Goal: Task Accomplishment & Management: Complete application form

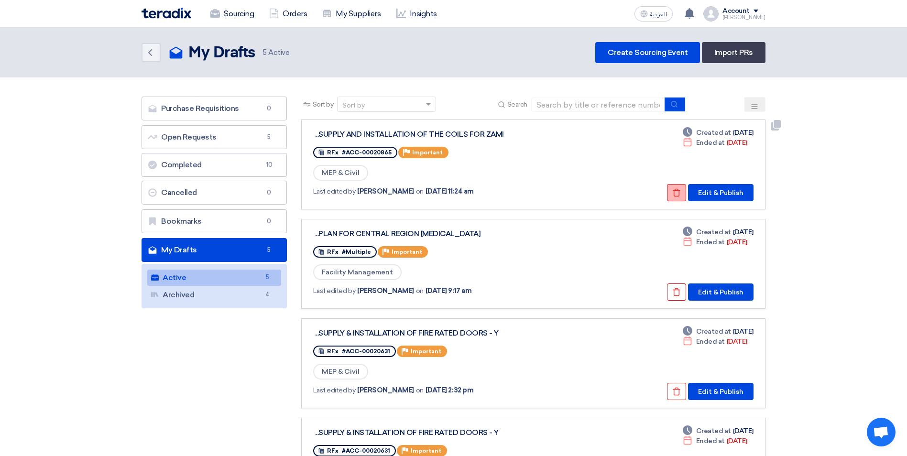
click at [676, 194] on icon "Check details" at bounding box center [676, 192] width 9 height 9
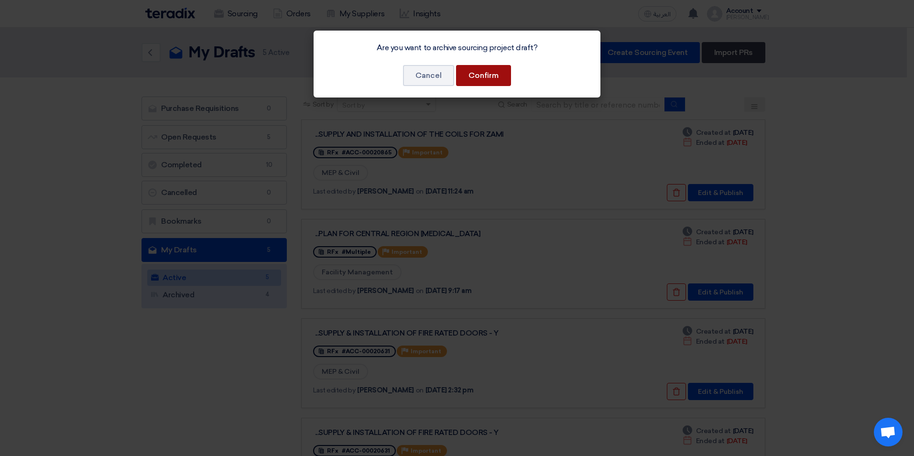
click at [471, 76] on button "Confirm" at bounding box center [483, 75] width 55 height 21
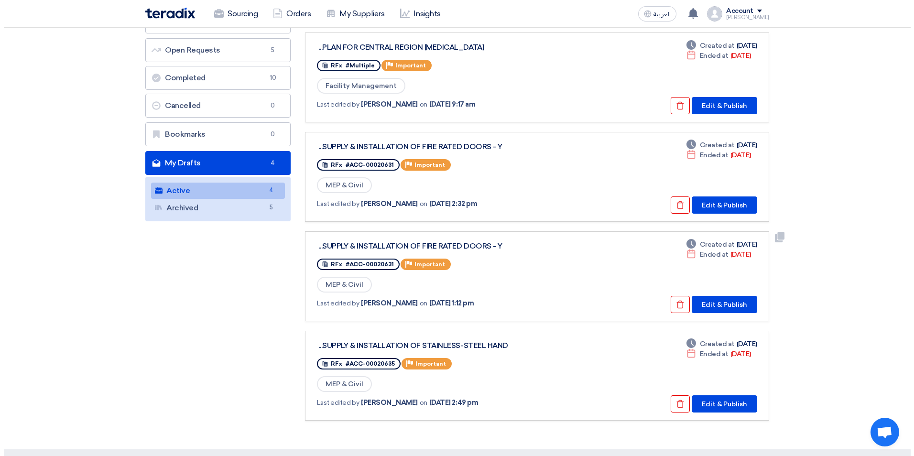
scroll to position [96, 0]
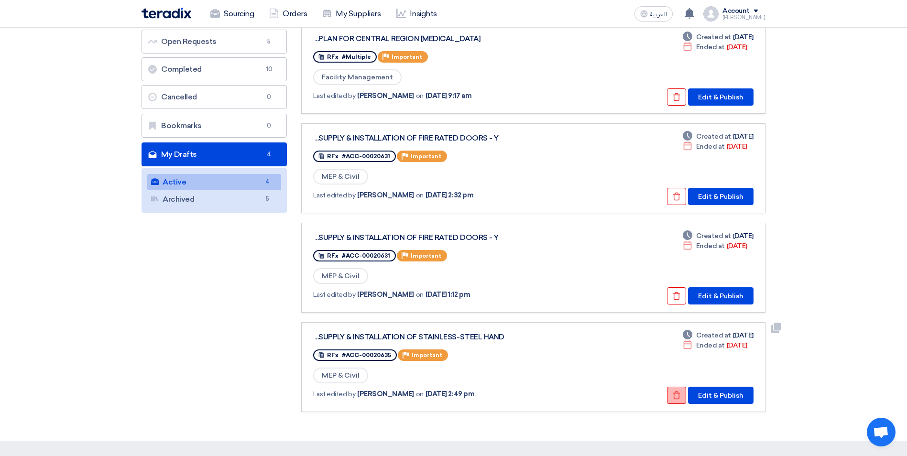
click at [676, 392] on use at bounding box center [676, 396] width 7 height 8
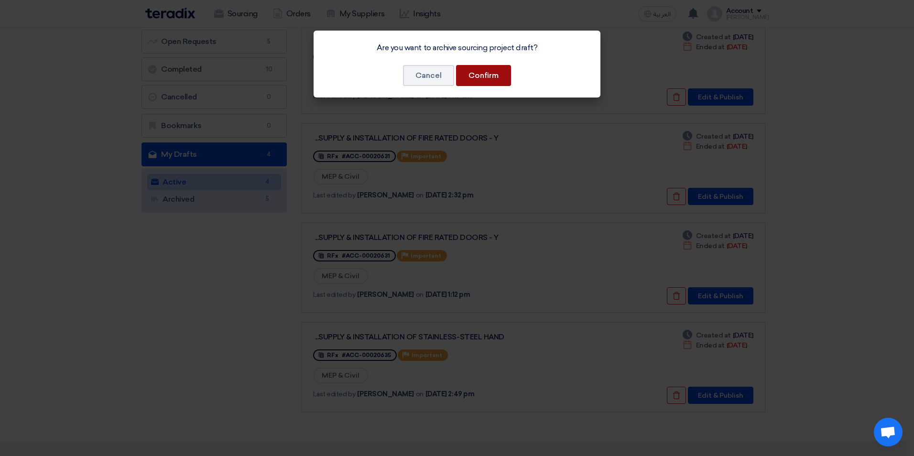
click at [471, 77] on button "Confirm" at bounding box center [483, 75] width 55 height 21
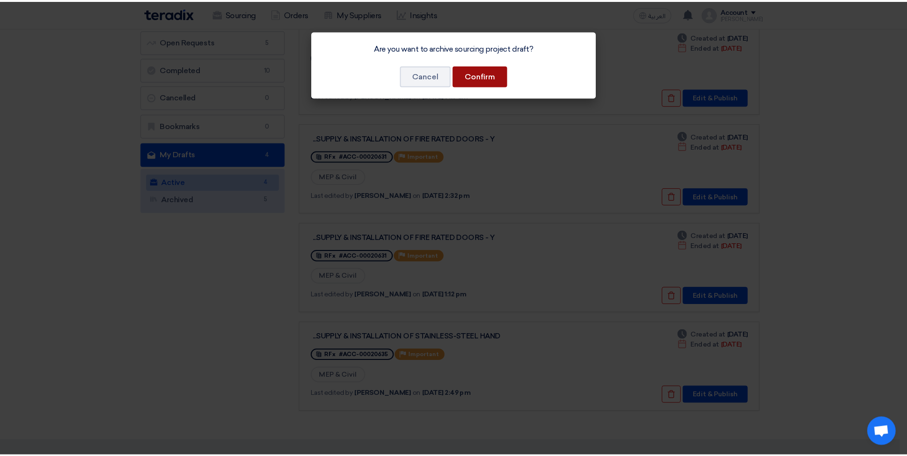
scroll to position [0, 0]
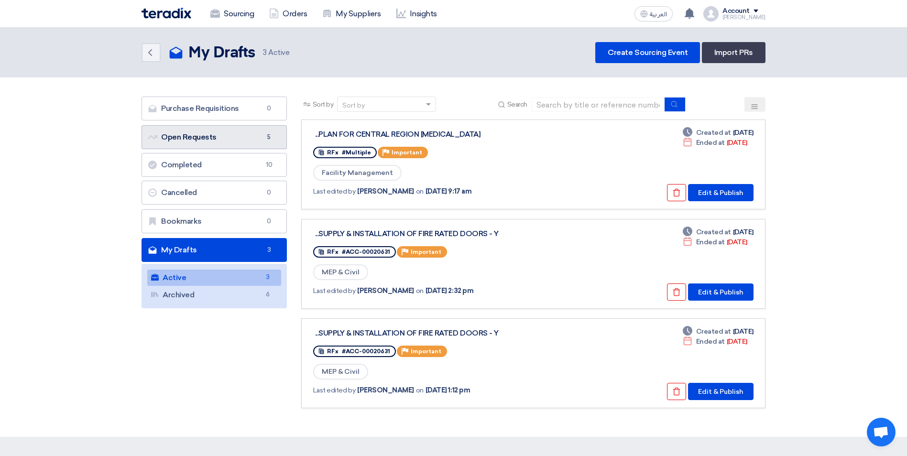
click at [254, 136] on link "Open Requests Open Requests 5" at bounding box center [214, 137] width 145 height 24
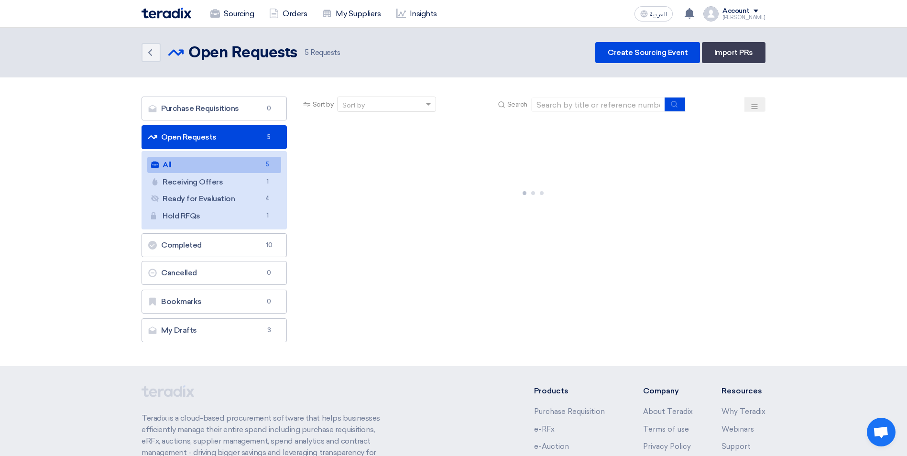
click at [245, 163] on link "All All 5" at bounding box center [214, 165] width 134 height 16
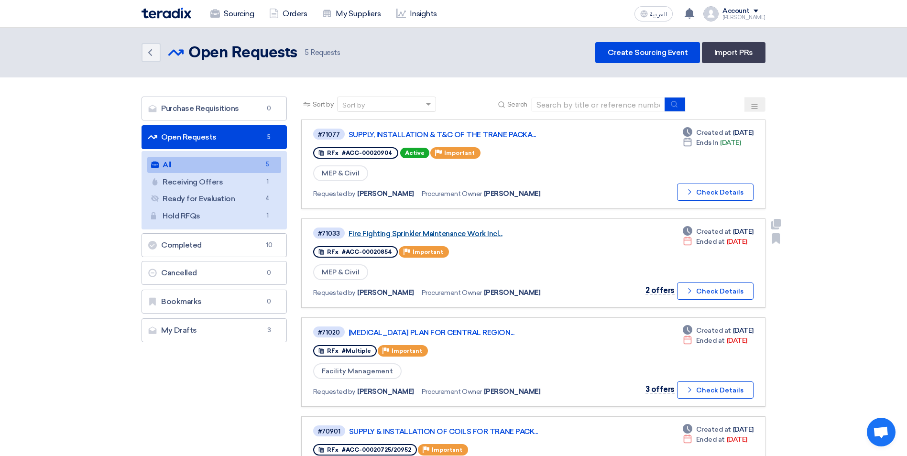
click at [485, 235] on link "Fire Fighting Sprinkler Maintenance Work Incl..." at bounding box center [468, 233] width 239 height 9
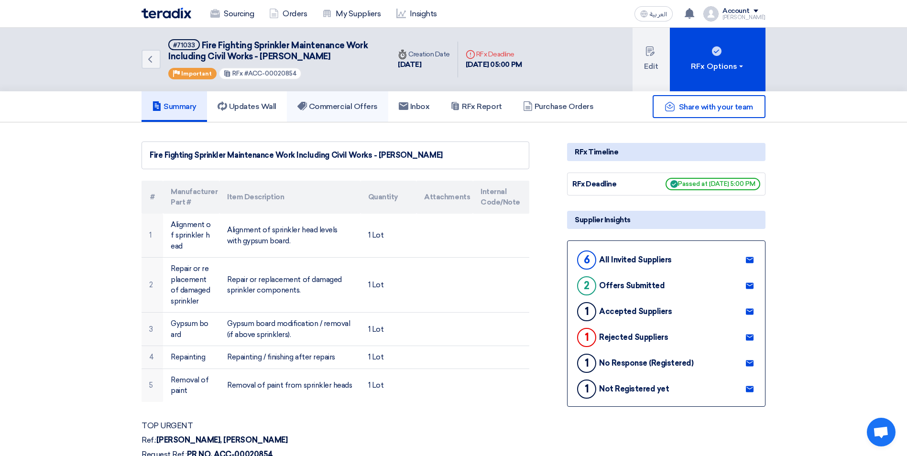
click at [341, 110] on h5 "Commercial Offers" at bounding box center [337, 107] width 80 height 10
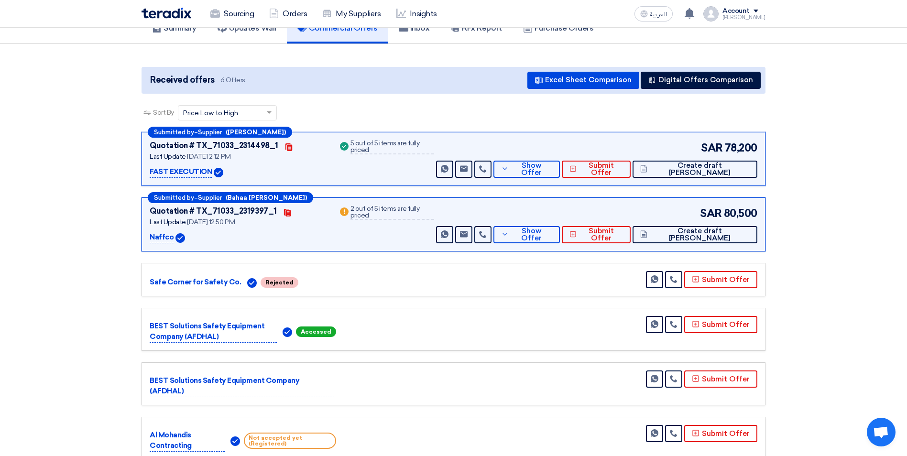
scroll to position [96, 0]
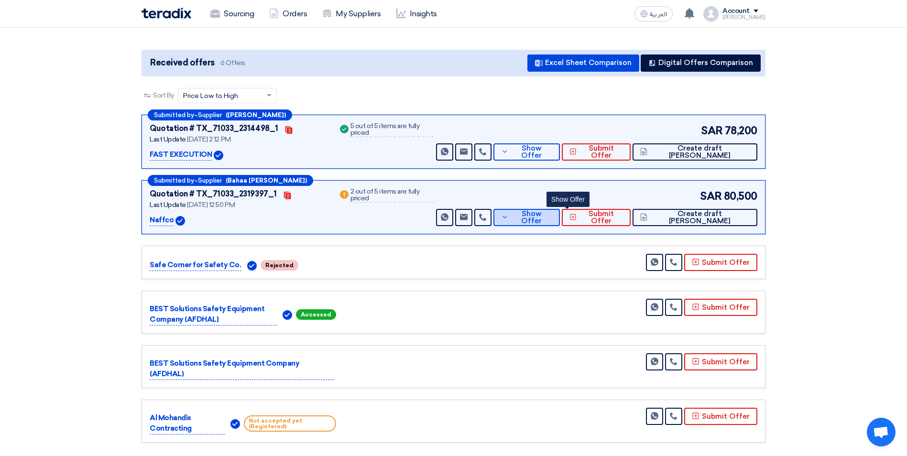
click at [560, 209] on button "Show Offer" at bounding box center [526, 217] width 66 height 17
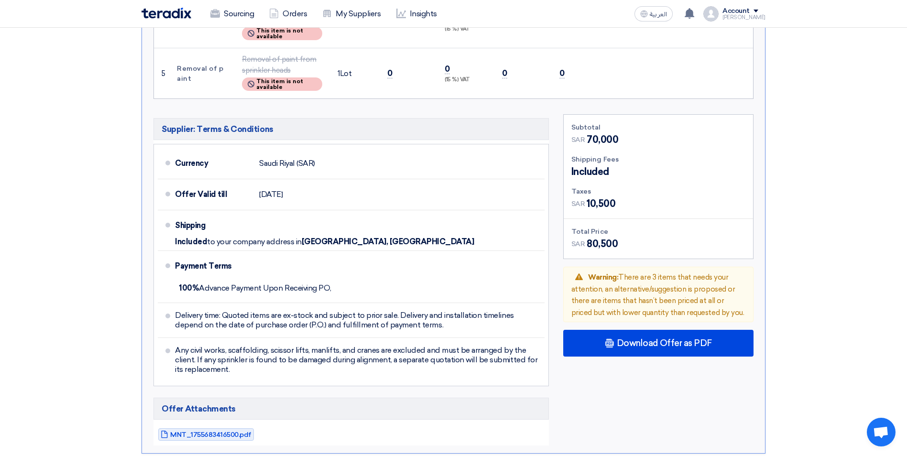
scroll to position [574, 0]
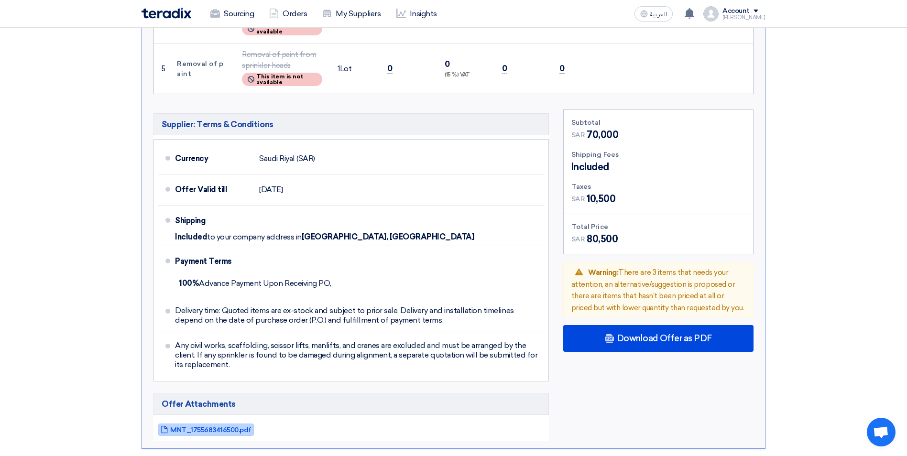
click at [228, 430] on span "MNT_1755683416500.pdf" at bounding box center [210, 429] width 81 height 7
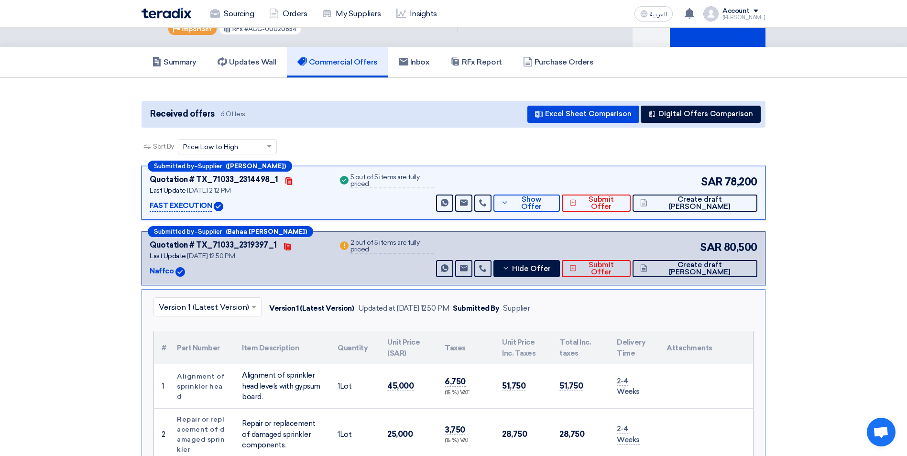
scroll to position [0, 0]
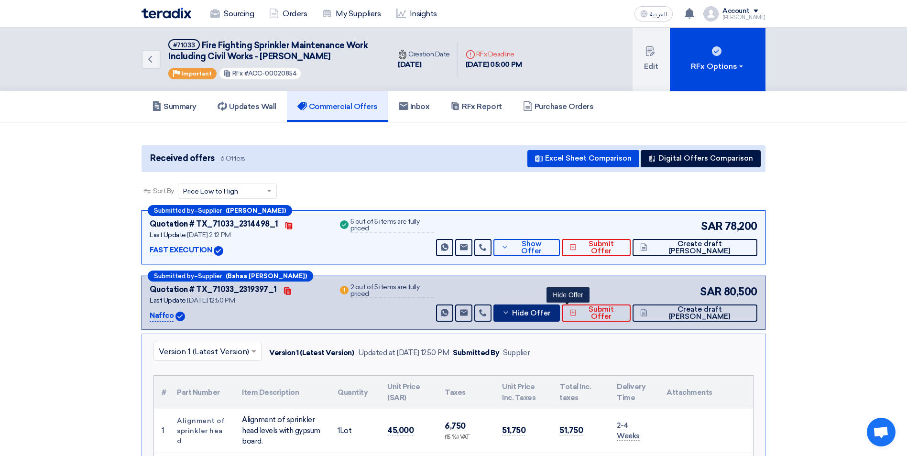
click at [551, 315] on span "Hide Offer" at bounding box center [531, 313] width 39 height 7
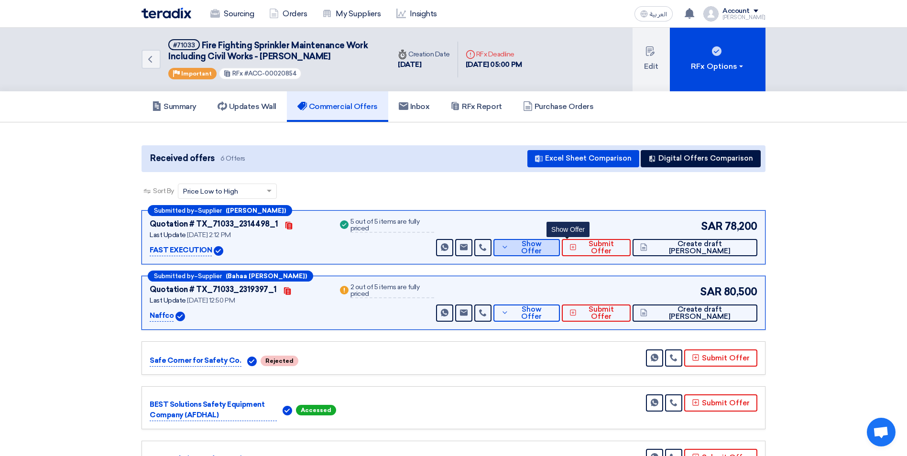
click at [553, 244] on span "Show Offer" at bounding box center [532, 247] width 42 height 14
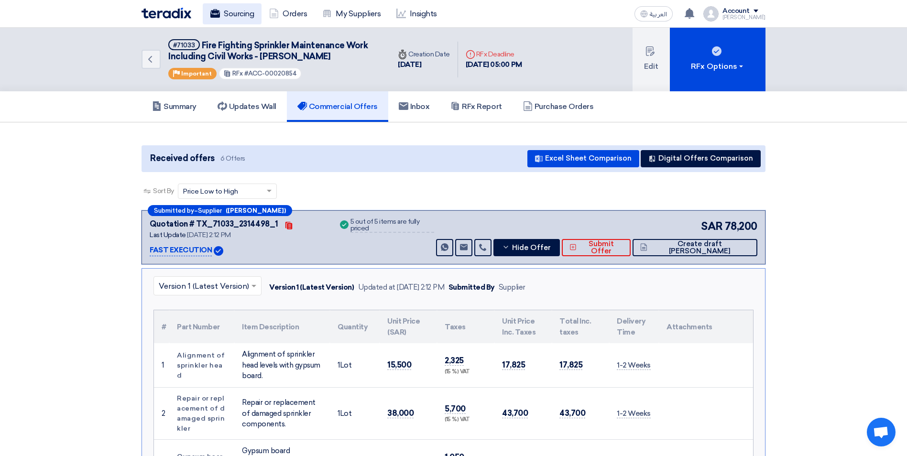
click at [229, 15] on link "Sourcing" at bounding box center [232, 13] width 59 height 21
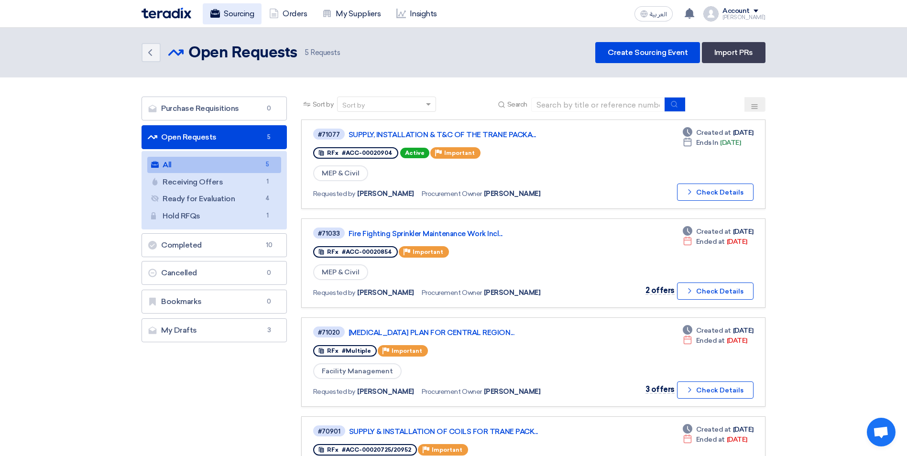
click at [232, 16] on link "Sourcing" at bounding box center [232, 13] width 59 height 21
click at [642, 53] on link "Create Sourcing Event" at bounding box center [647, 52] width 105 height 21
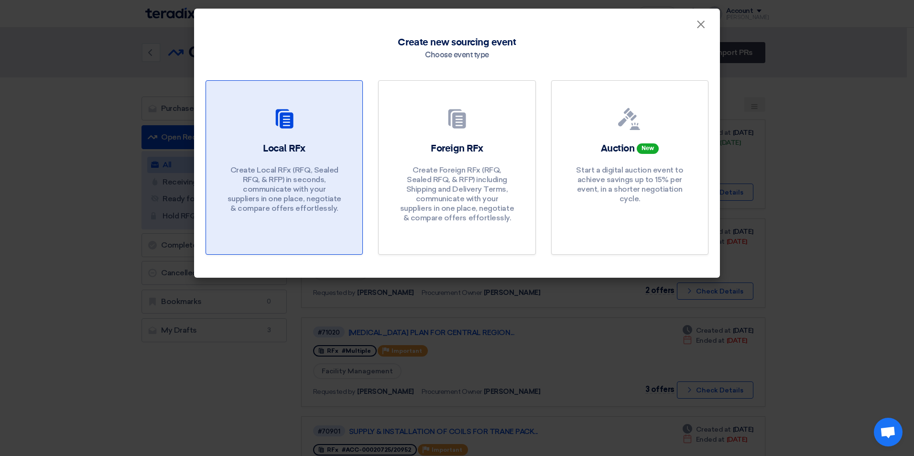
click at [294, 177] on p "Create Local RFx (RFQ, Sealed RFQ, & RFP) in seconds, communicate with your sup…" at bounding box center [284, 189] width 115 height 48
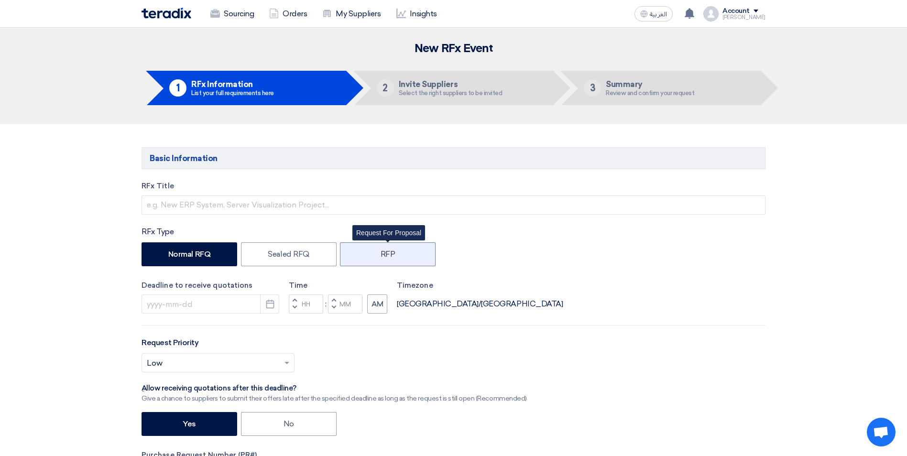
click at [411, 251] on label "RFP" at bounding box center [388, 254] width 96 height 24
click at [387, 251] on input "RFP" at bounding box center [384, 254] width 6 height 6
radio input "true"
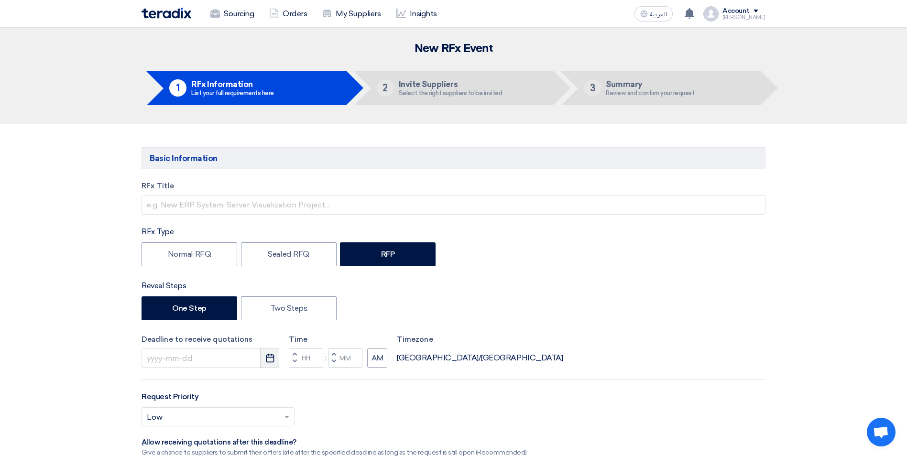
click at [273, 361] on icon "Pick a date" at bounding box center [270, 358] width 10 height 10
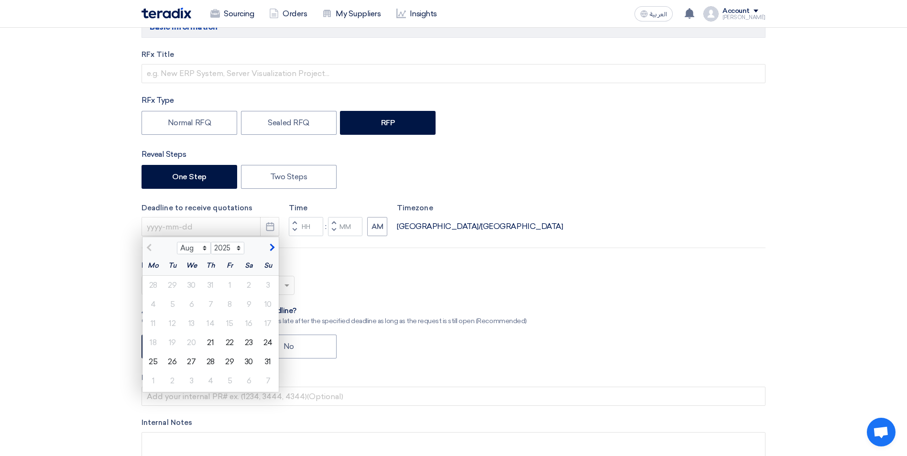
scroll to position [143, 0]
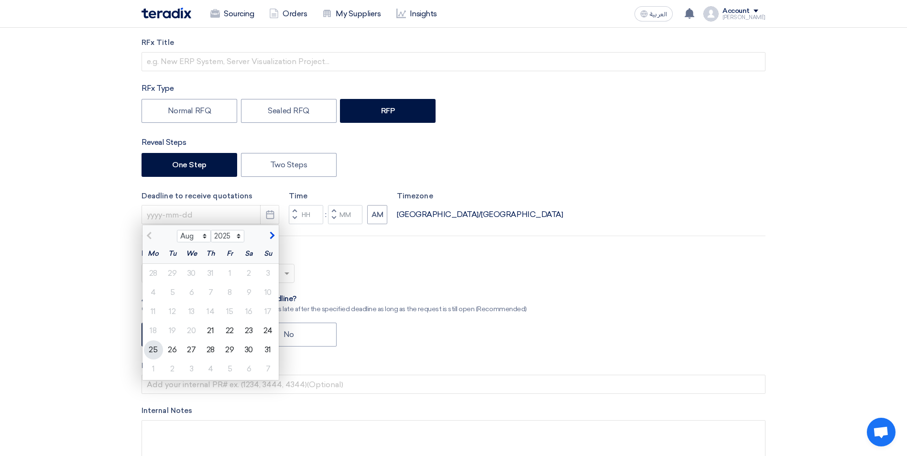
click at [157, 354] on div "25" at bounding box center [153, 349] width 19 height 19
type input "8/25/2025"
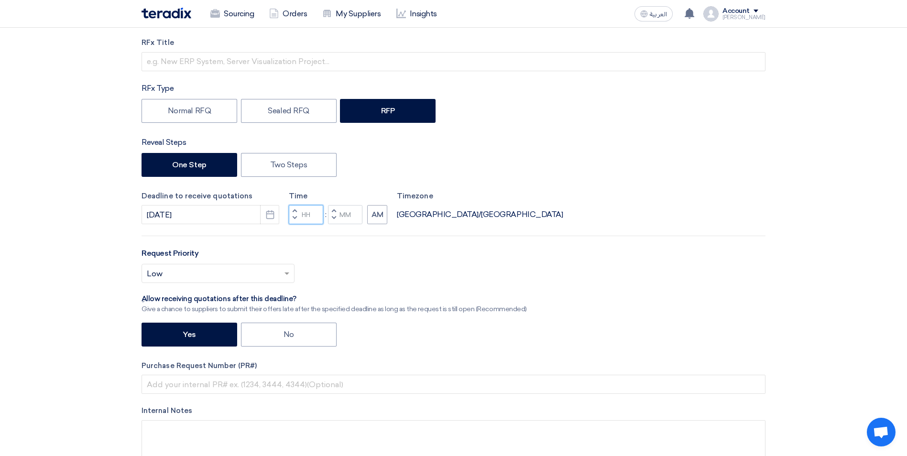
click at [311, 218] on input "Hours" at bounding box center [306, 214] width 34 height 19
type input "05"
click at [355, 214] on input "Minutes" at bounding box center [345, 214] width 34 height 19
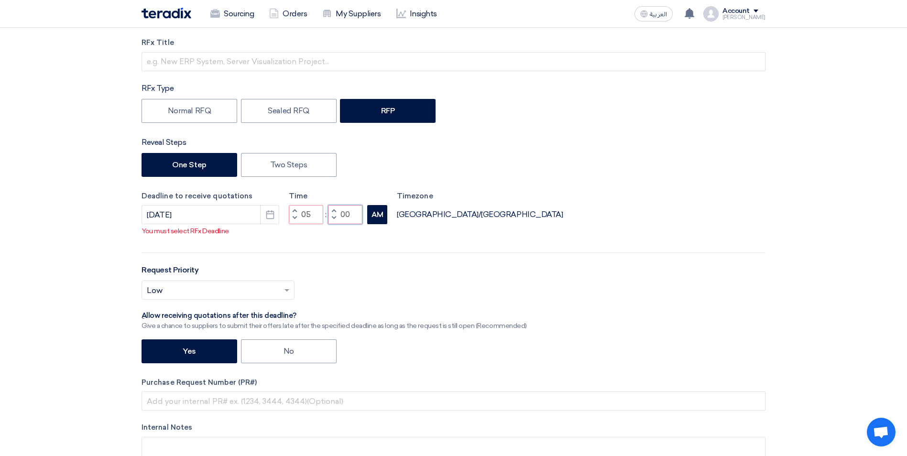
type input "00"
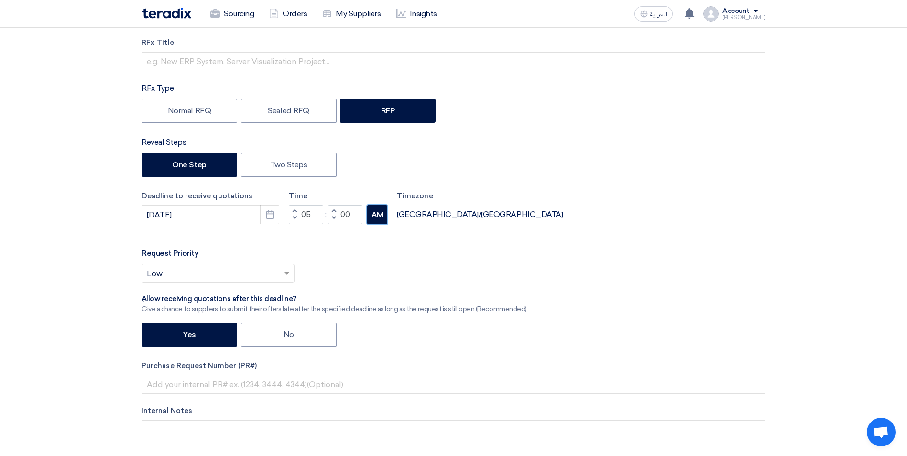
click at [376, 214] on button "AM" at bounding box center [377, 214] width 20 height 19
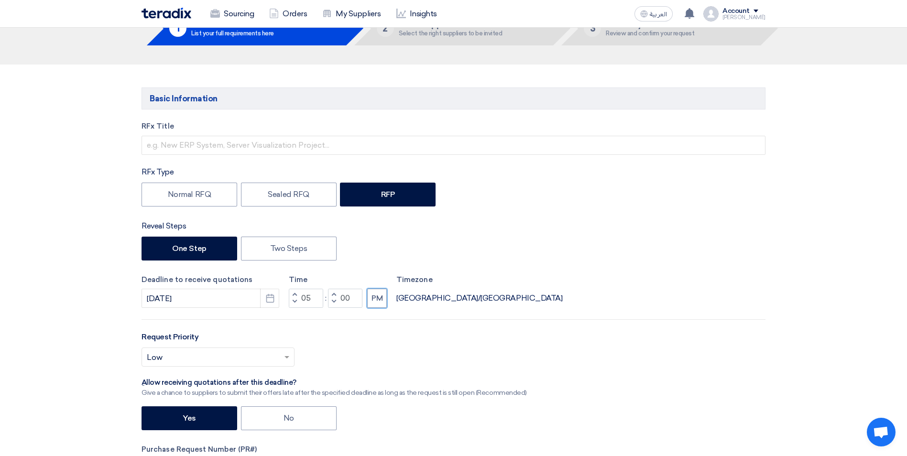
scroll to position [48, 0]
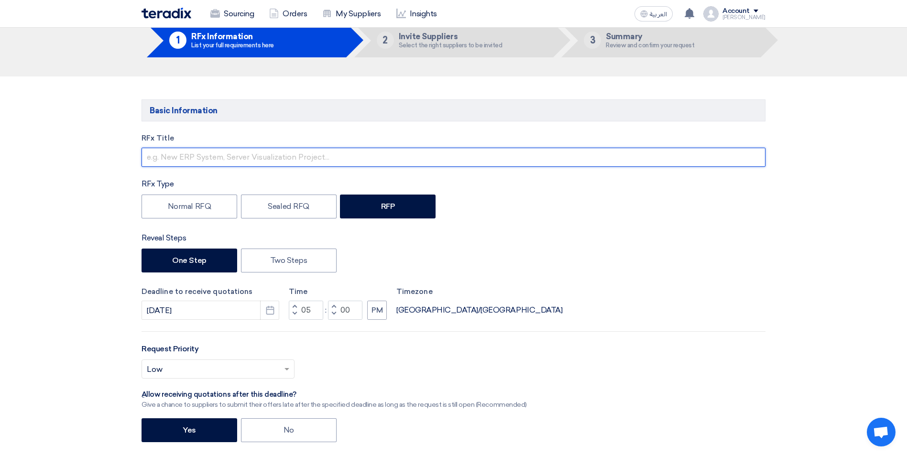
click at [279, 163] on input "text" at bounding box center [454, 157] width 624 height 19
drag, startPoint x: 446, startPoint y: 159, endPoint x: 256, endPoint y: 156, distance: 189.3
click at [256, 156] on input "SUPPLY & INSTALLATION OF GREASE TRAP - MAKKHA MALL, MAKKAH" at bounding box center [454, 157] width 624 height 19
type input "SUPPLY & INSTALLATION OF ALUMINUM C CHANNEL FOR SHOP FACADE - NAKHEEL MALL DAMM…"
drag, startPoint x: 543, startPoint y: 157, endPoint x: 141, endPoint y: 153, distance: 402.1
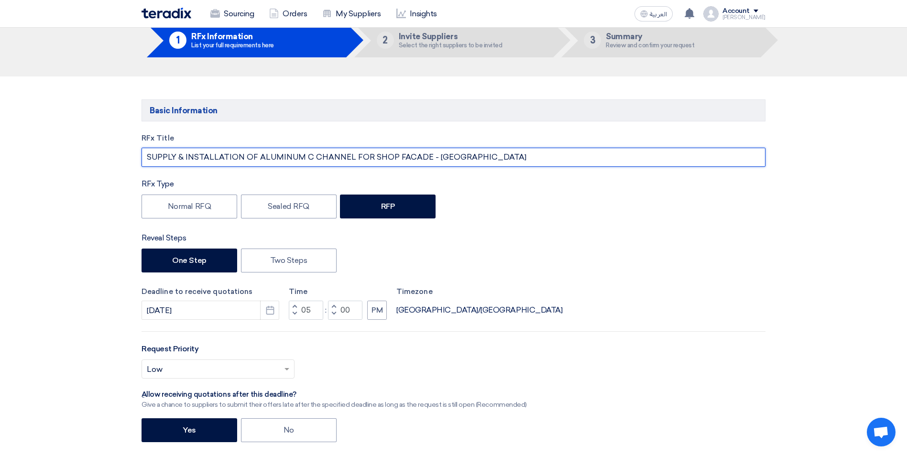
click at [141, 153] on div "RFx Title SUPPLY & INSTALLATION OF ALUMINUM C CHANNEL FOR SHOP FACADE - NAKHEEL…" at bounding box center [453, 353] width 638 height 441
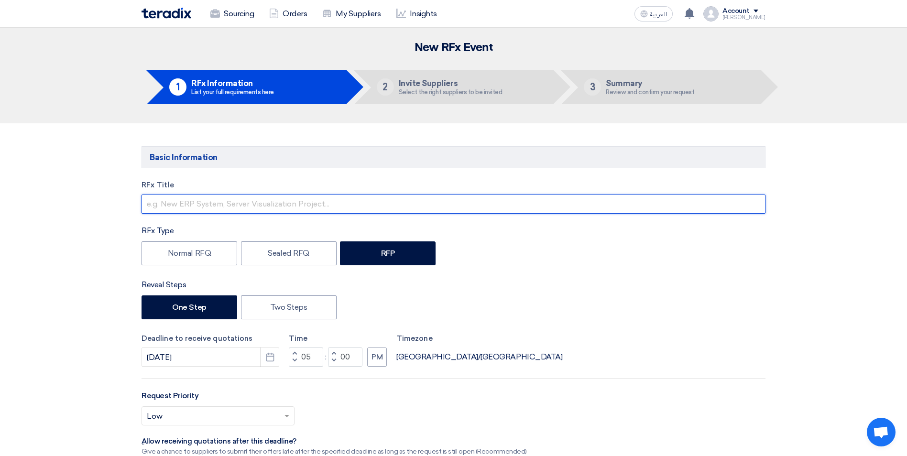
scroll to position [0, 0]
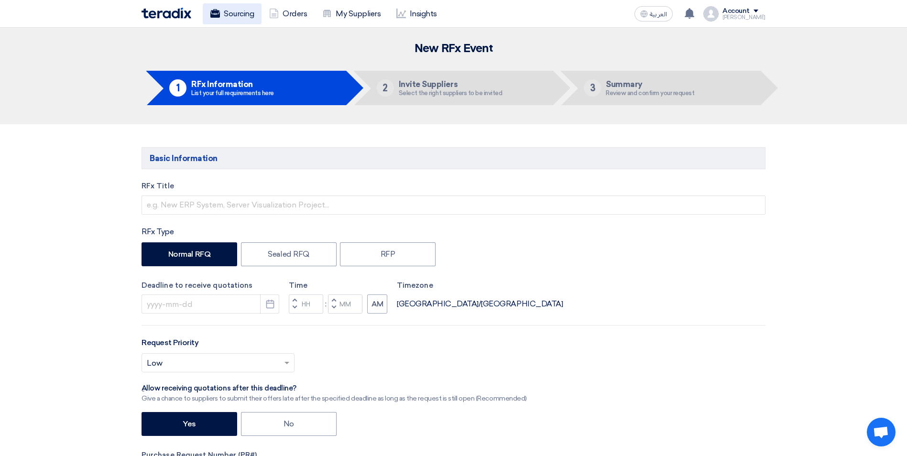
click at [231, 11] on link "Sourcing" at bounding box center [232, 13] width 59 height 21
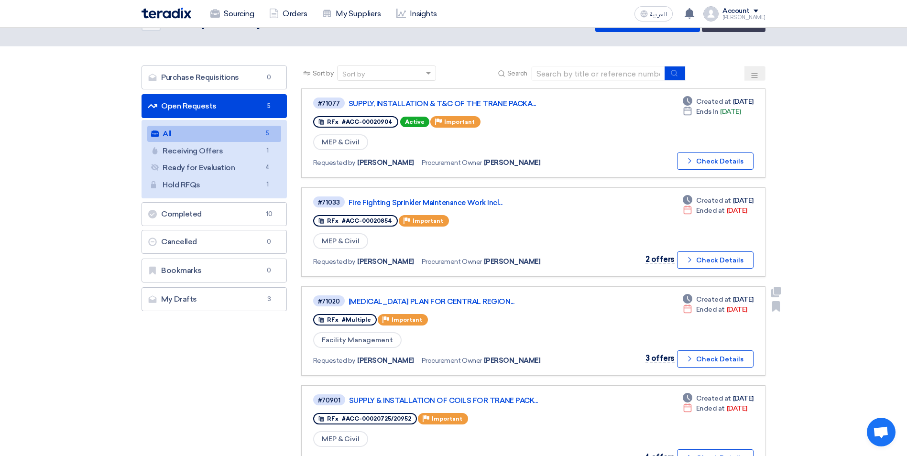
scroll to position [48, 0]
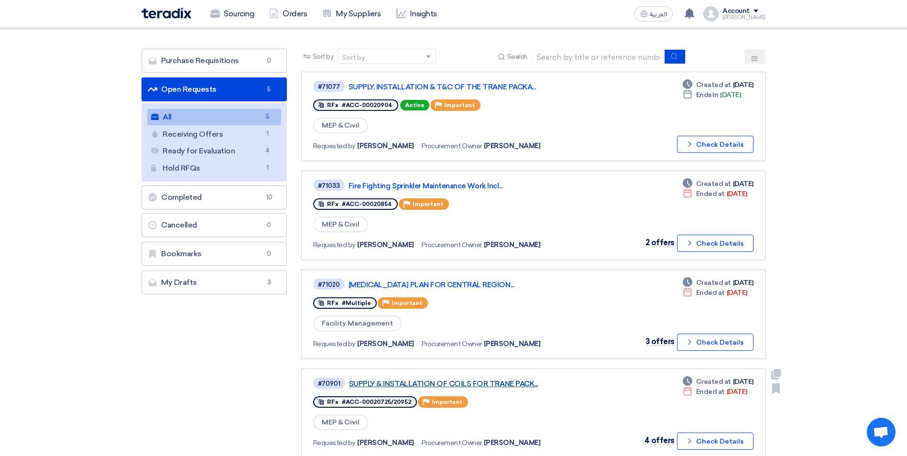
click at [481, 383] on link "SUPPLY & INSTALLATION OF COILS FOR TRANE PACK..." at bounding box center [468, 384] width 239 height 9
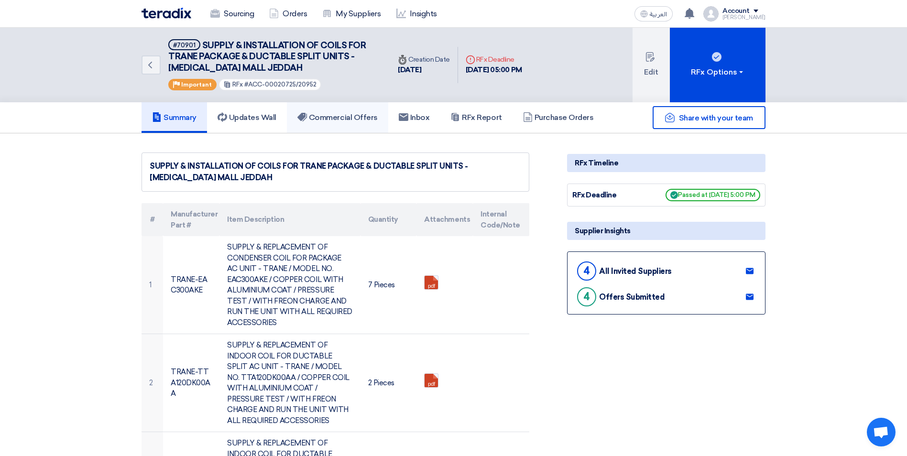
click at [329, 116] on h5 "Commercial Offers" at bounding box center [337, 118] width 80 height 10
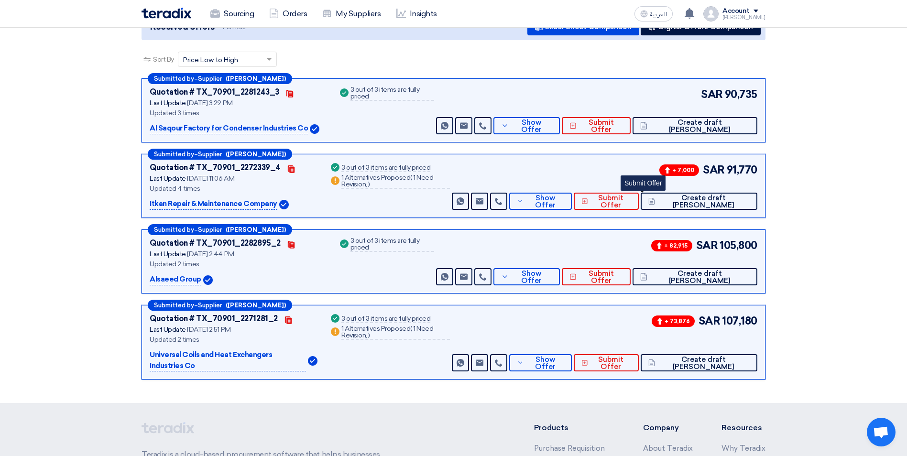
scroll to position [143, 0]
